Goal: Task Accomplishment & Management: Manage account settings

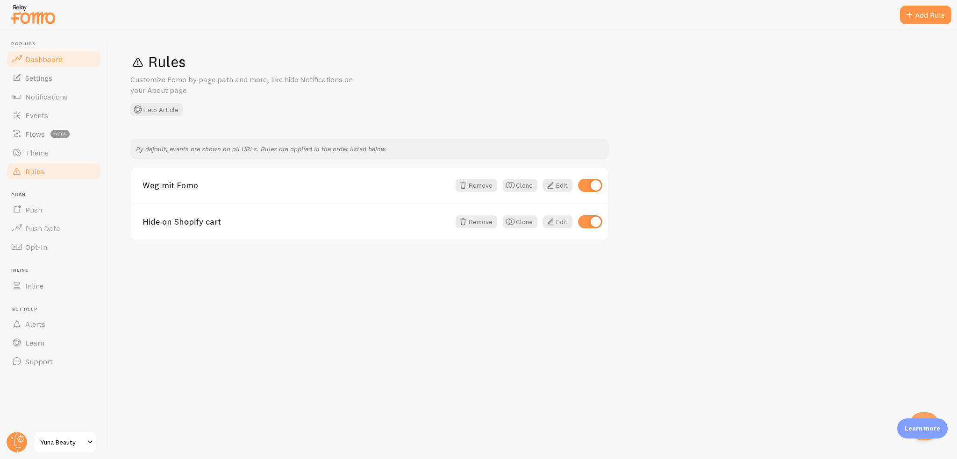
click at [43, 61] on span "Dashboard" at bounding box center [43, 59] width 37 height 9
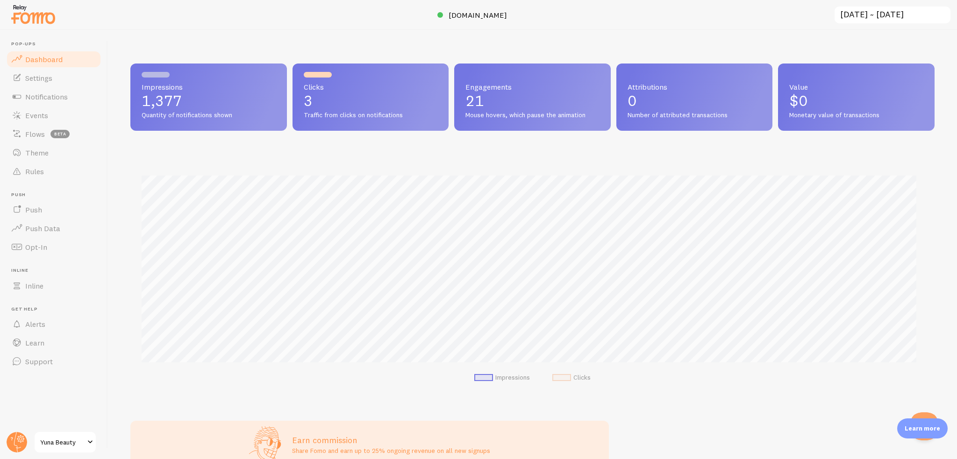
scroll to position [245, 797]
click at [21, 81] on span at bounding box center [16, 77] width 11 height 11
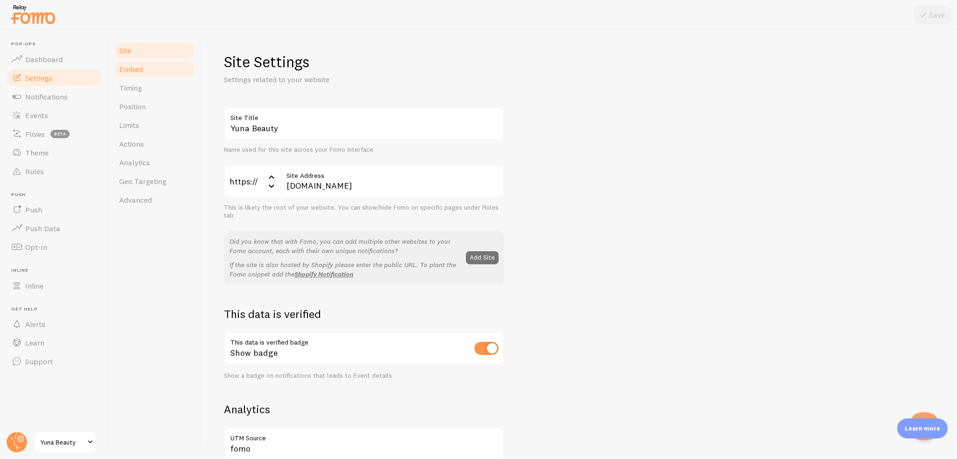
click at [150, 72] on link "Embed" at bounding box center [155, 69] width 82 height 19
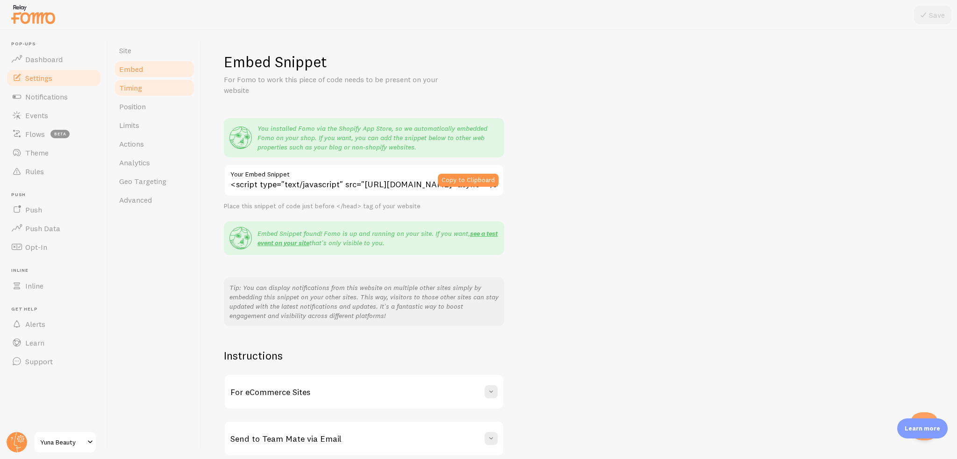
click at [149, 88] on link "Timing" at bounding box center [155, 88] width 82 height 19
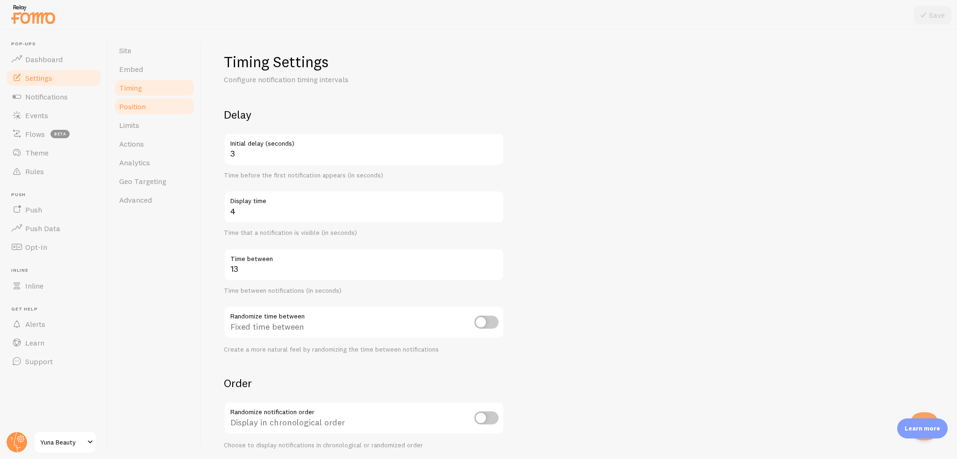
click at [149, 102] on link "Position" at bounding box center [155, 106] width 82 height 19
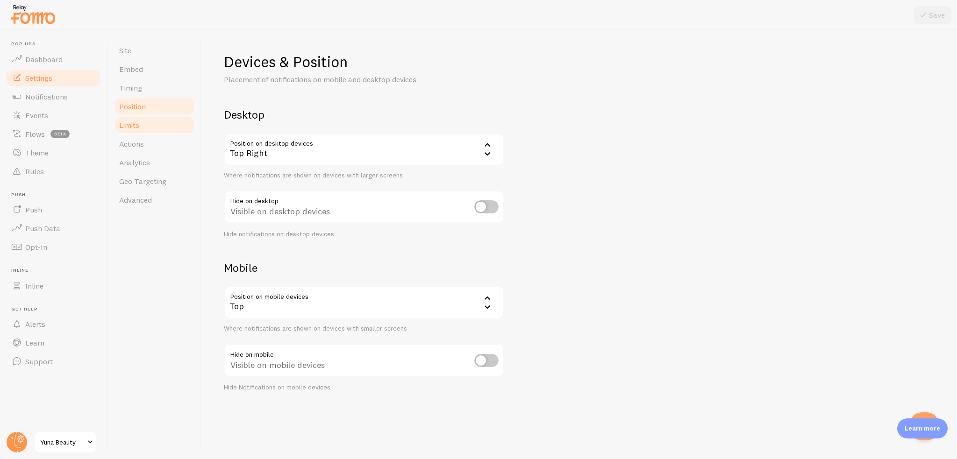
click at [153, 118] on link "Limits" at bounding box center [155, 125] width 82 height 19
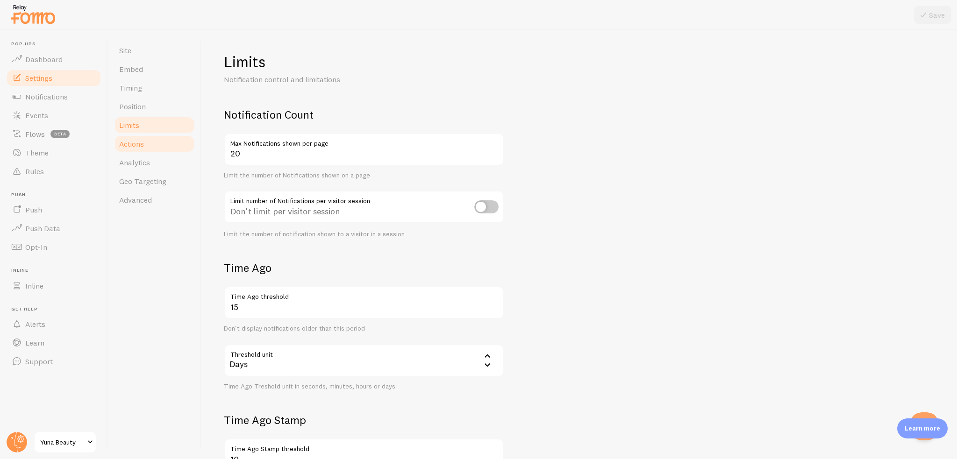
click at [153, 137] on link "Actions" at bounding box center [155, 144] width 82 height 19
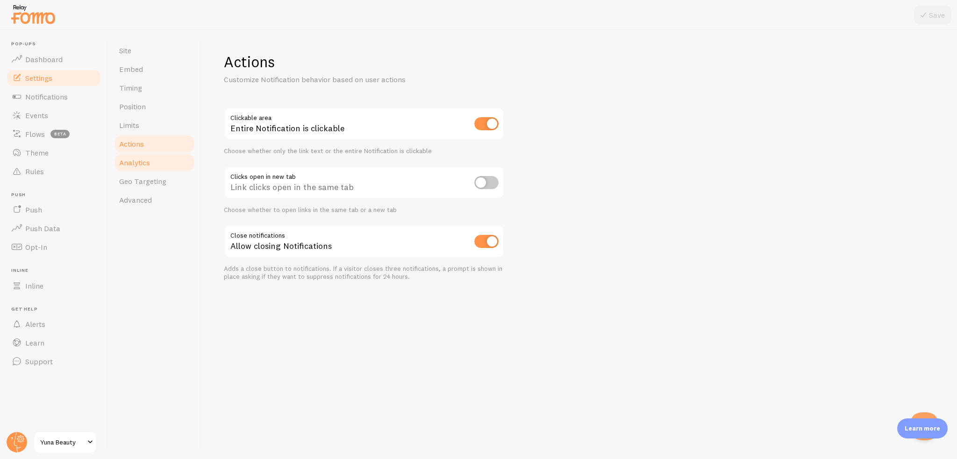
click at [151, 155] on link "Analytics" at bounding box center [155, 162] width 82 height 19
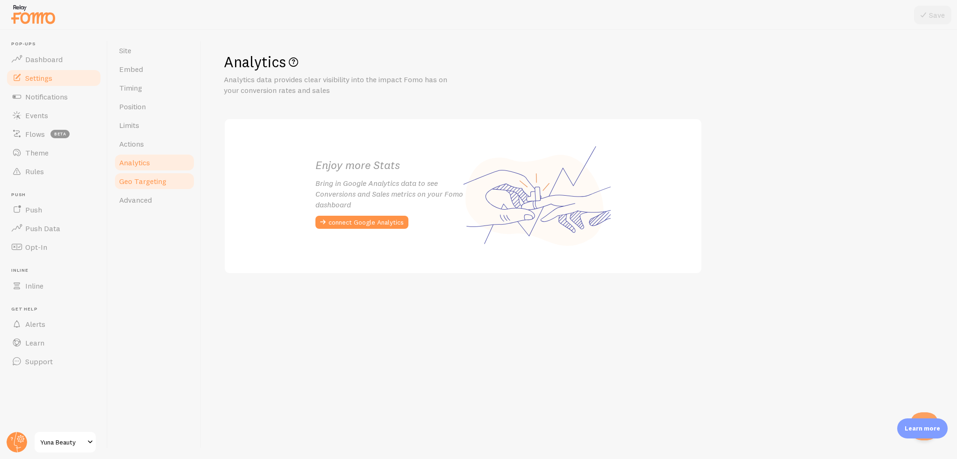
click at [149, 187] on link "Geo Targeting" at bounding box center [155, 181] width 82 height 19
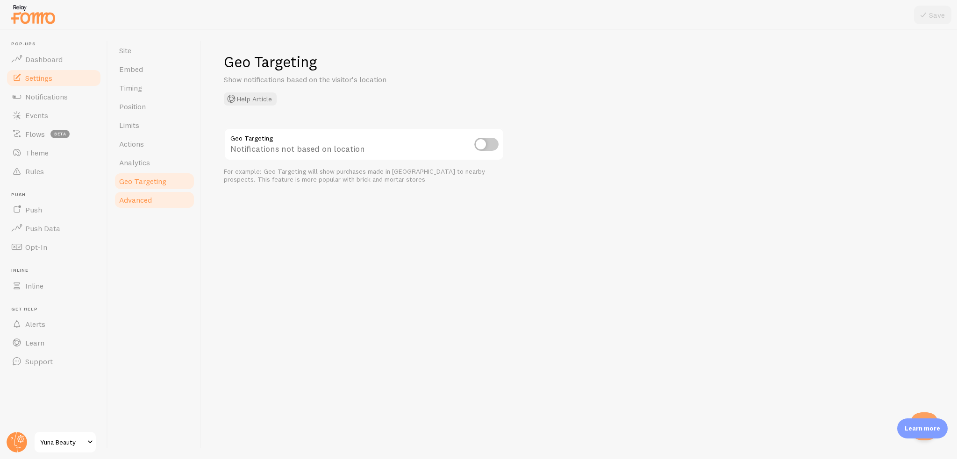
click at [150, 199] on span "Advanced" at bounding box center [135, 199] width 33 height 9
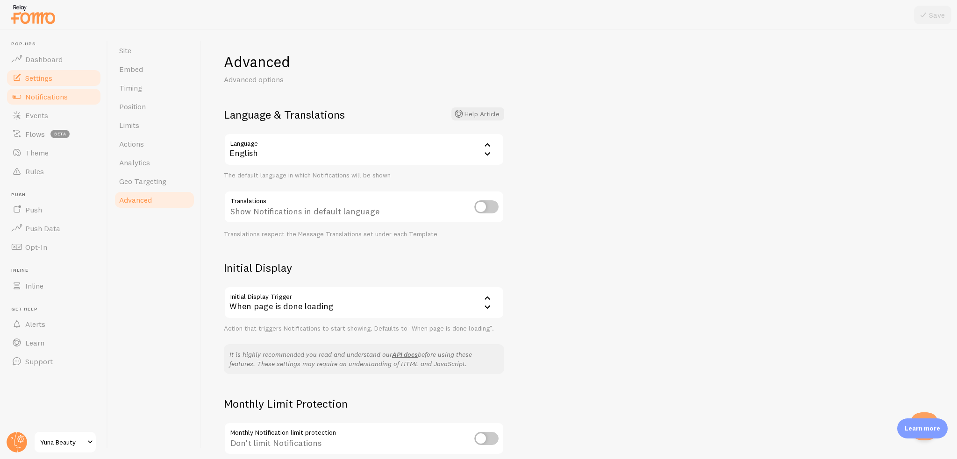
click at [55, 102] on link "Notifications" at bounding box center [54, 96] width 96 height 19
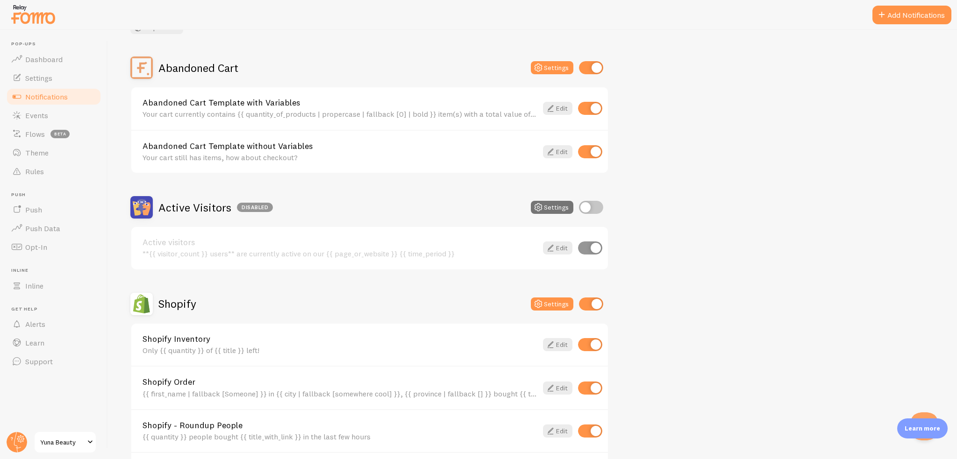
scroll to position [57, 0]
